Goal: Entertainment & Leisure: Browse casually

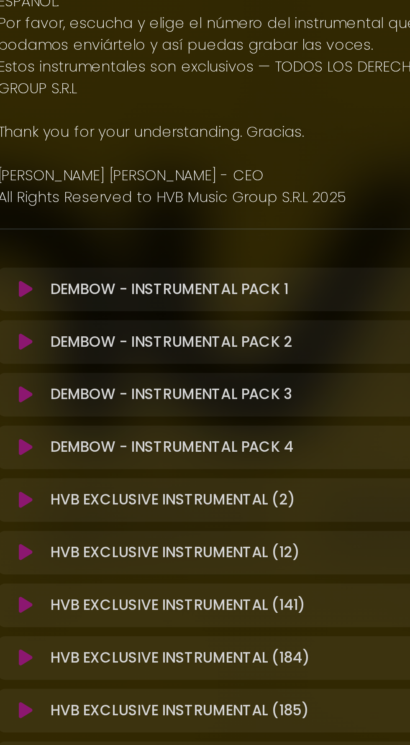
click at [75, 356] on icon at bounding box center [75, 354] width 6 height 8
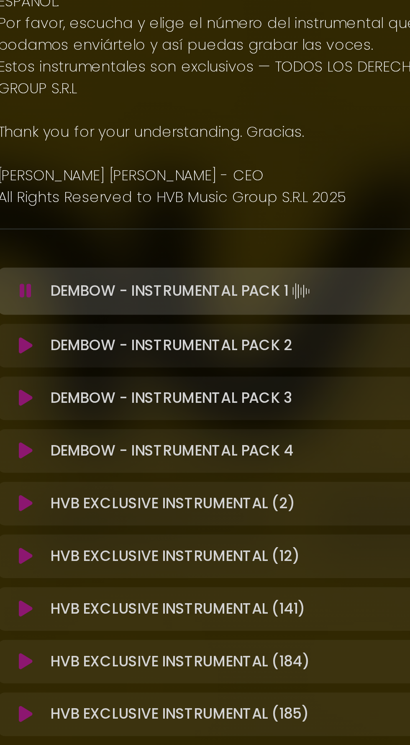
click at [73, 378] on icon at bounding box center [75, 380] width 6 height 8
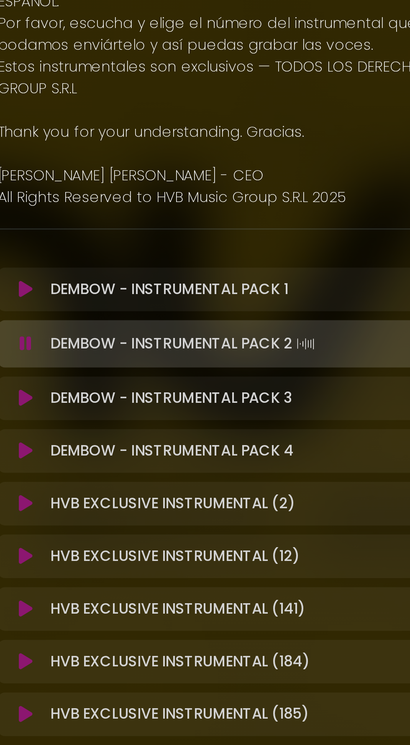
click at [74, 404] on icon at bounding box center [75, 404] width 6 height 8
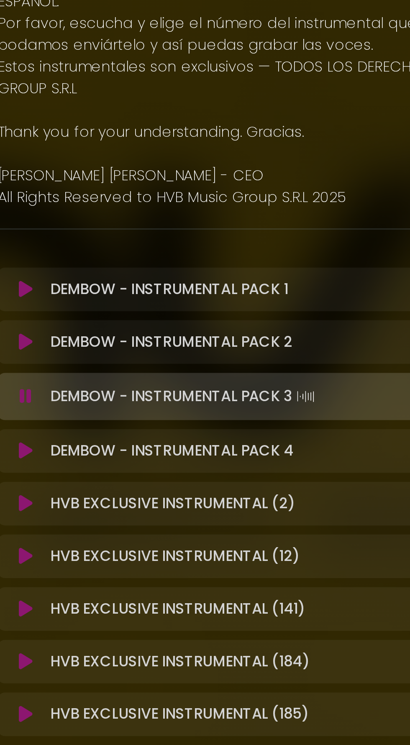
click at [74, 430] on icon at bounding box center [75, 428] width 6 height 8
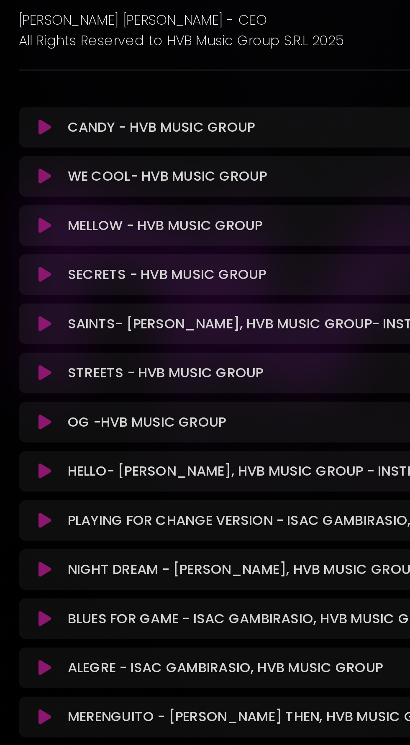
scroll to position [74, 0]
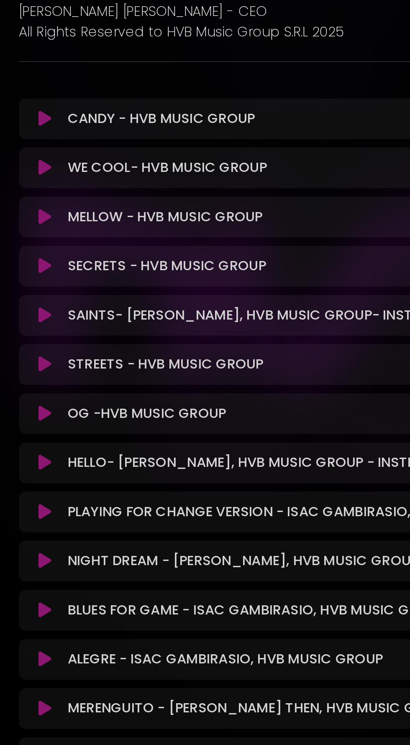
click at [75, 442] on icon at bounding box center [75, 446] width 6 height 8
click at [78, 442] on icon at bounding box center [75, 446] width 6 height 8
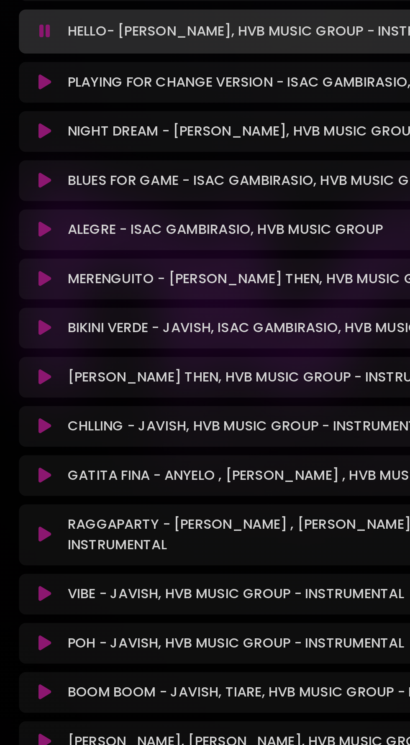
scroll to position [294, 0]
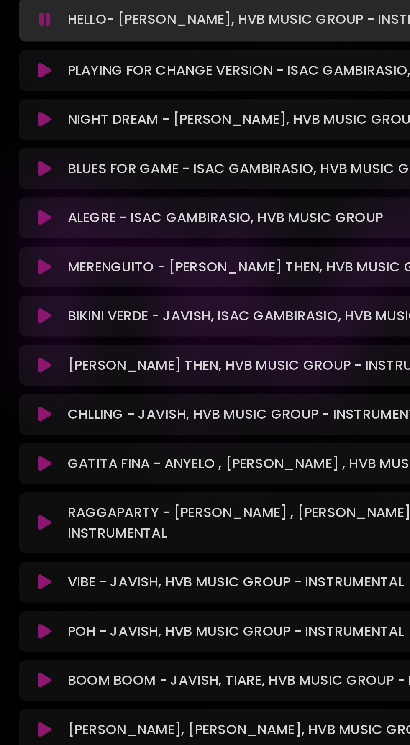
click at [83, 472] on button at bounding box center [76, 476] width 16 height 8
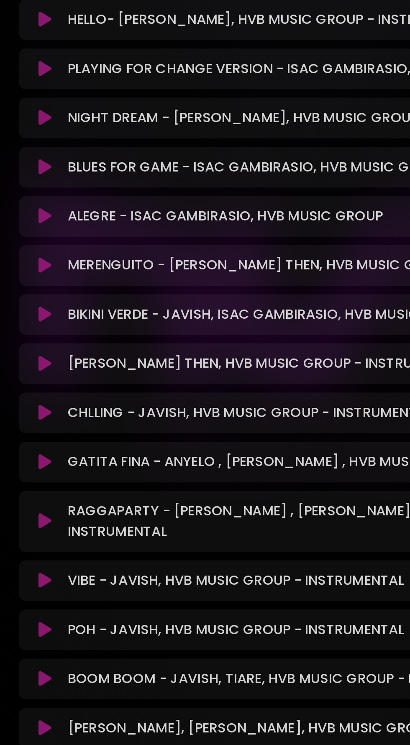
click at [75, 471] on icon at bounding box center [75, 474] width 6 height 8
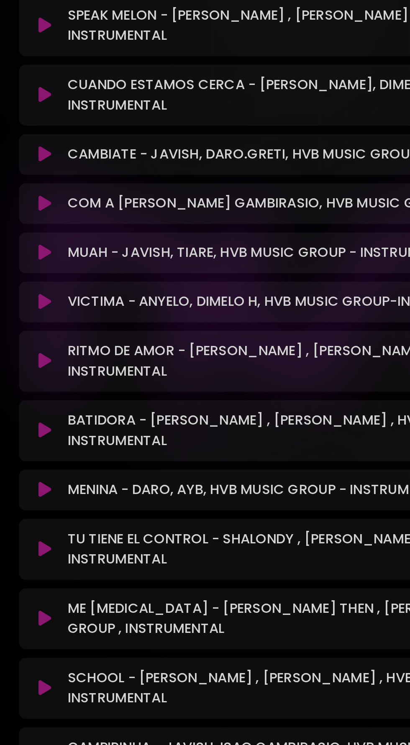
scroll to position [1889, 0]
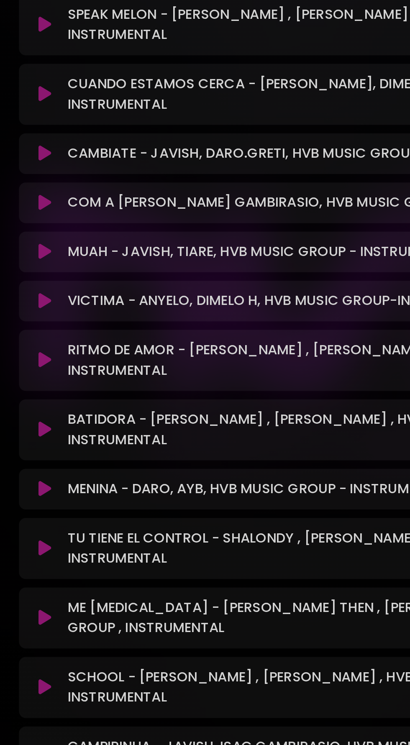
click at [76, 518] on icon at bounding box center [75, 522] width 6 height 8
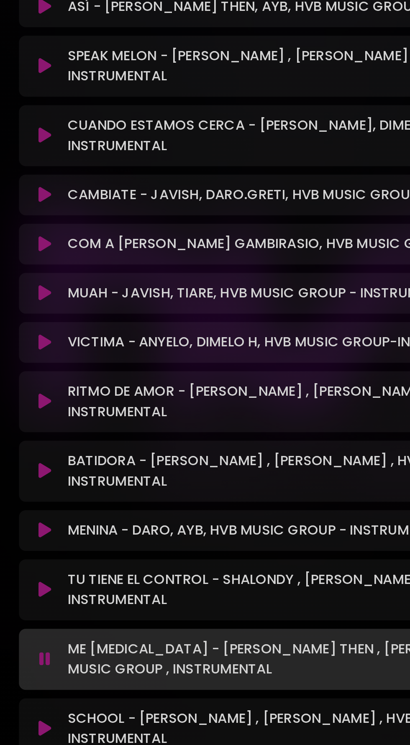
scroll to position [10, 0]
click at [75, 528] on icon at bounding box center [75, 532] width 5 height 8
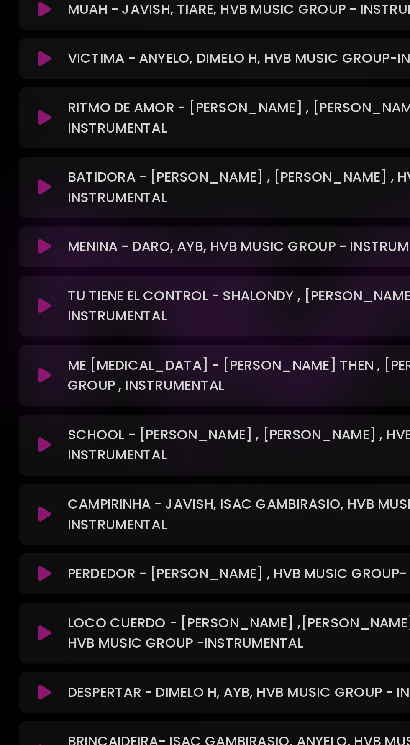
scroll to position [2019, 0]
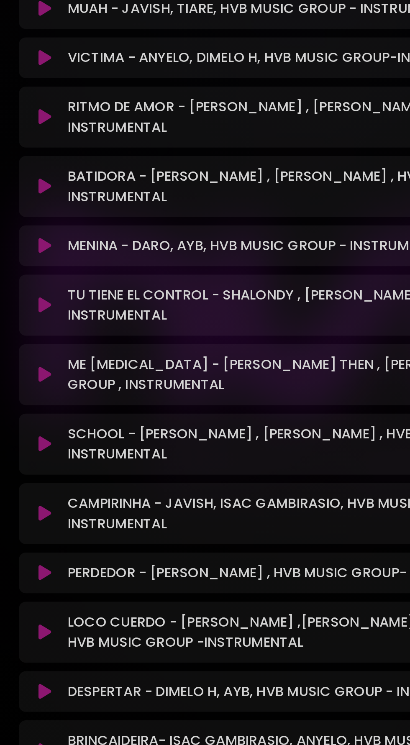
click at [74, 515] on icon at bounding box center [75, 519] width 6 height 8
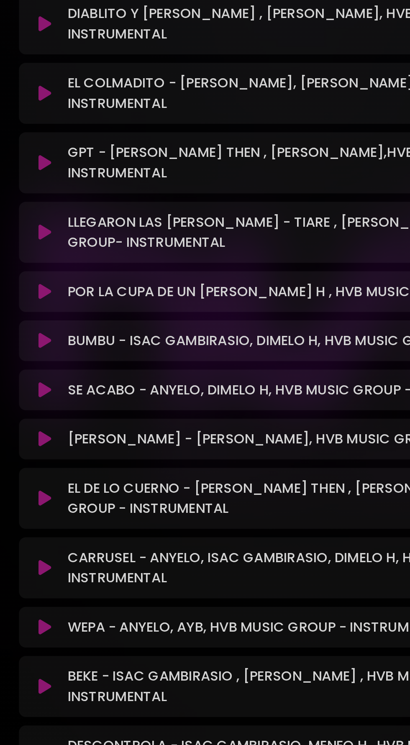
scroll to position [2414, 0]
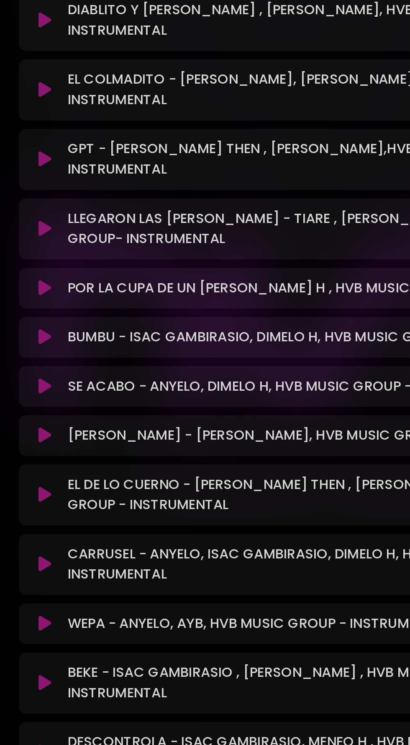
click at [74, 574] on icon at bounding box center [75, 578] width 6 height 8
click at [79, 574] on button at bounding box center [76, 578] width 16 height 8
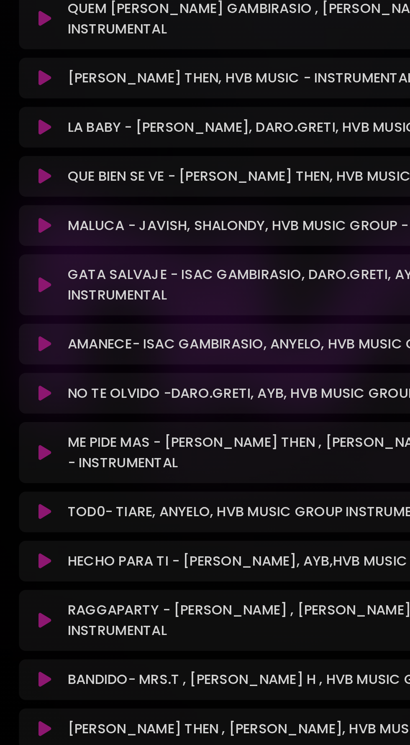
scroll to position [3308, 0]
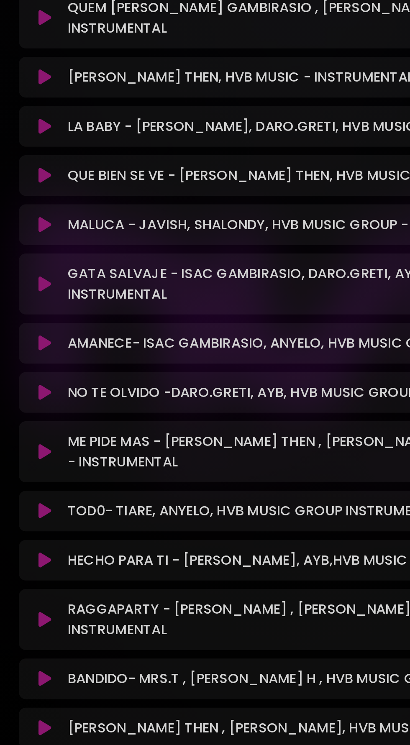
click at [74, 728] on icon at bounding box center [75, 732] width 6 height 8
click at [77, 728] on icon at bounding box center [75, 732] width 6 height 8
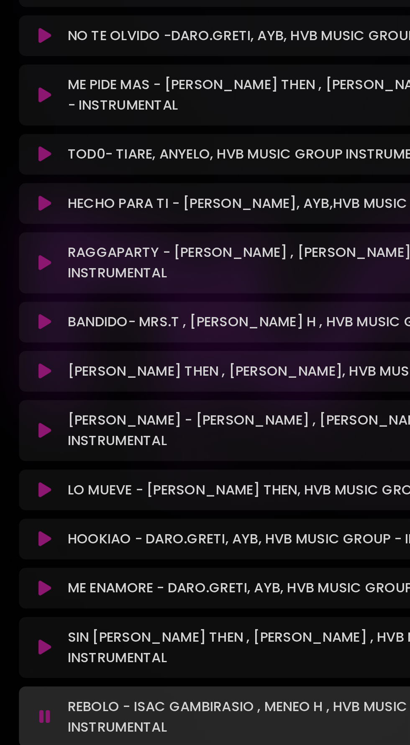
scroll to position [3484, 0]
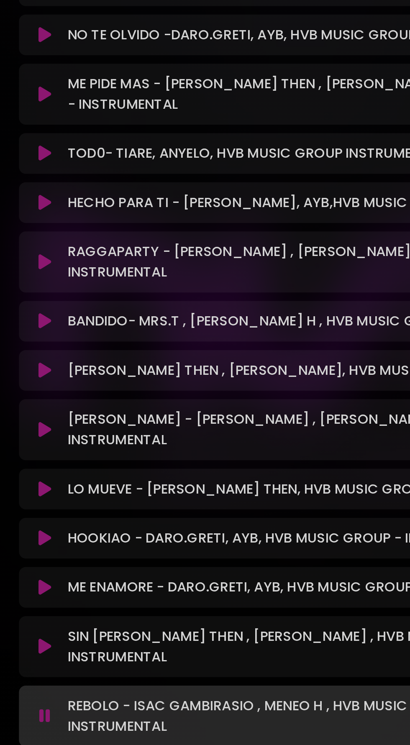
click at [72, 678] on icon at bounding box center [75, 682] width 6 height 8
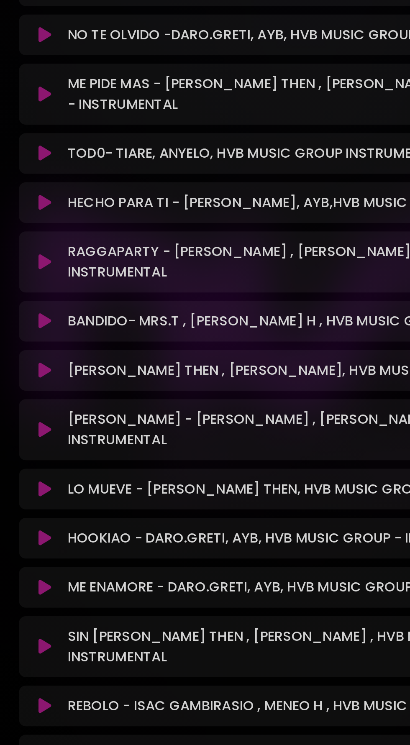
click at [74, 669] on icon at bounding box center [75, 673] width 5 height 8
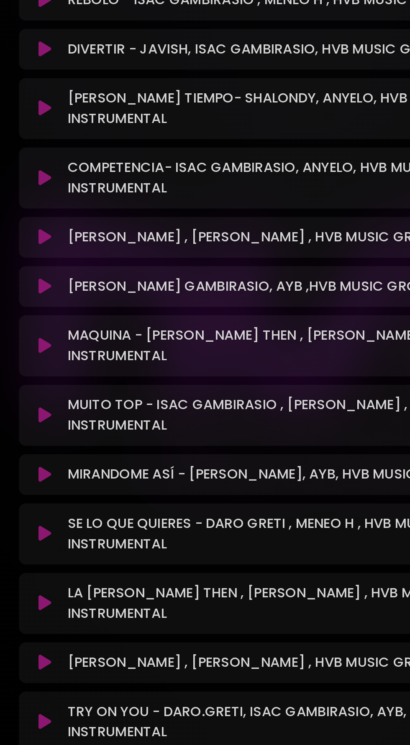
scroll to position [3829, 0]
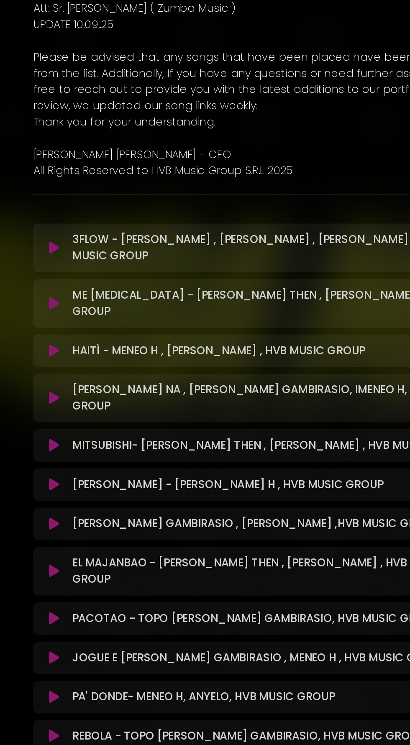
click at [75, 311] on icon at bounding box center [75, 315] width 6 height 8
click at [82, 311] on button at bounding box center [76, 315] width 16 height 8
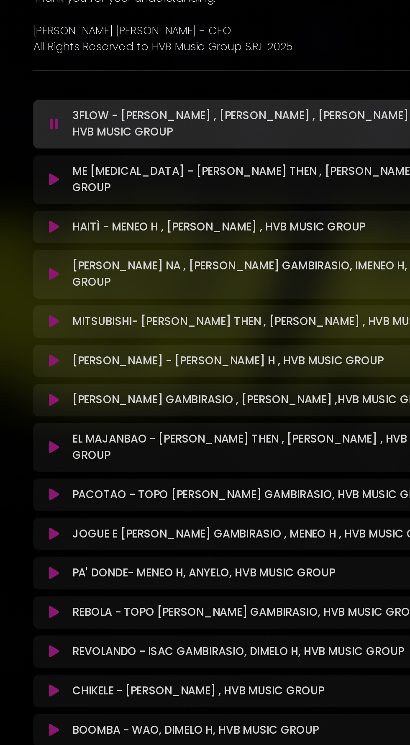
scroll to position [78, 0]
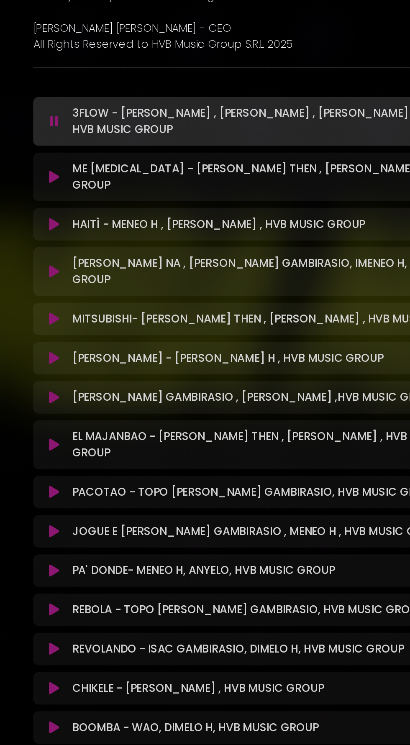
click at [75, 462] on icon at bounding box center [75, 466] width 6 height 8
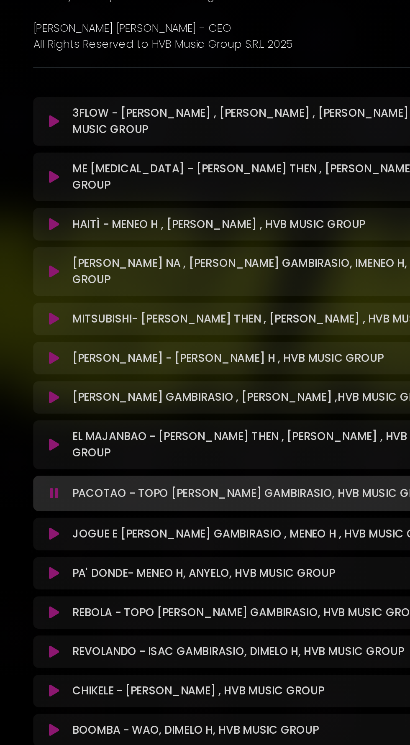
click at [75, 512] on icon at bounding box center [75, 516] width 6 height 8
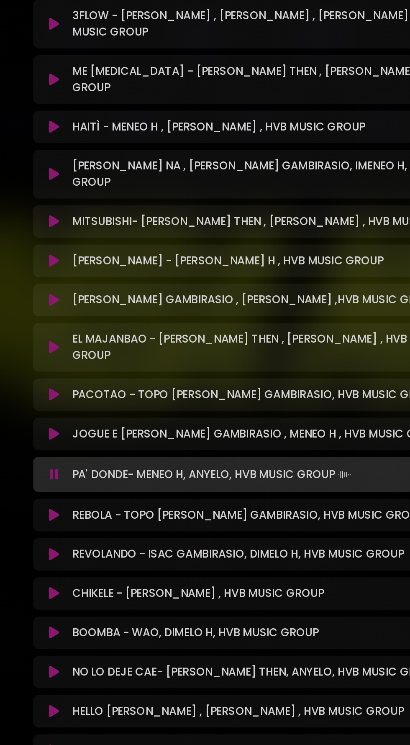
scroll to position [140, 0]
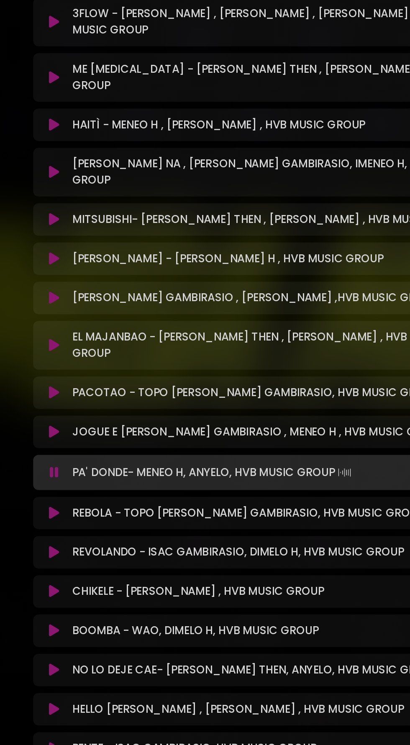
click at [75, 450] on icon at bounding box center [75, 454] width 5 height 8
